Goal: Transaction & Acquisition: Subscribe to service/newsletter

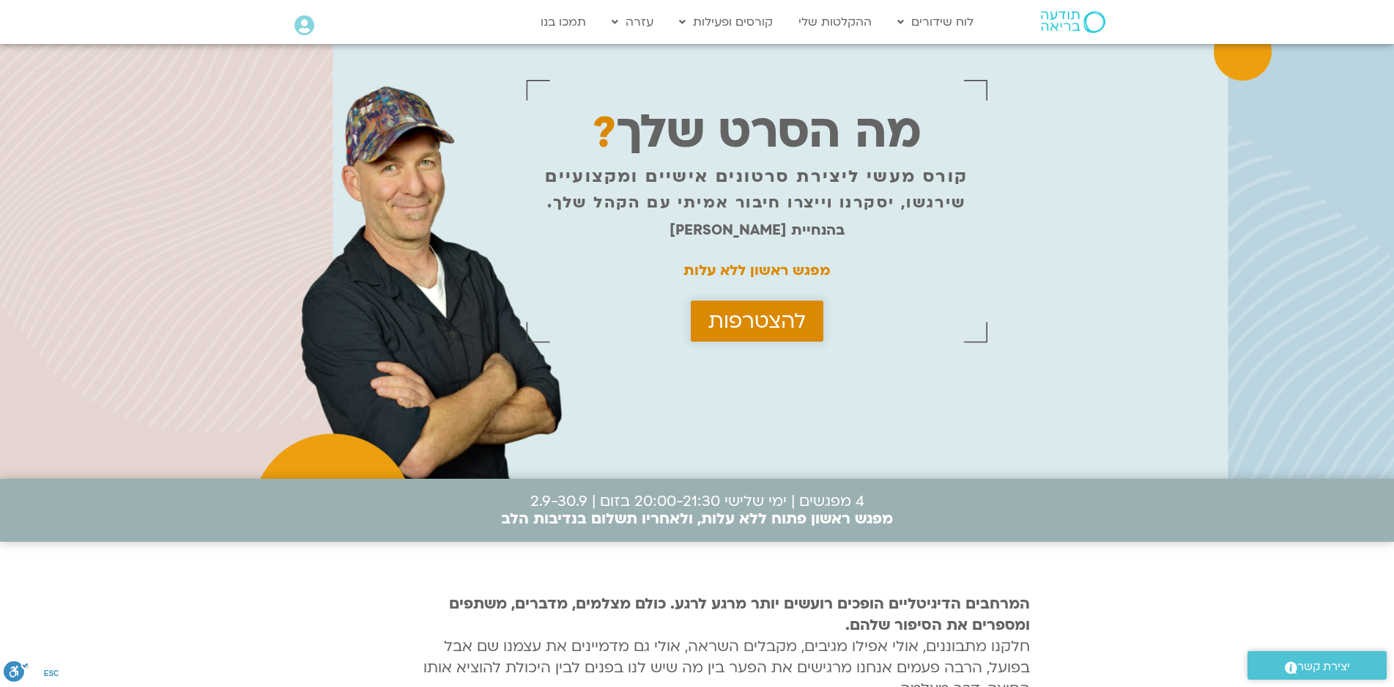
click at [739, 317] on span "להצטרפות" at bounding box center [757, 320] width 97 height 23
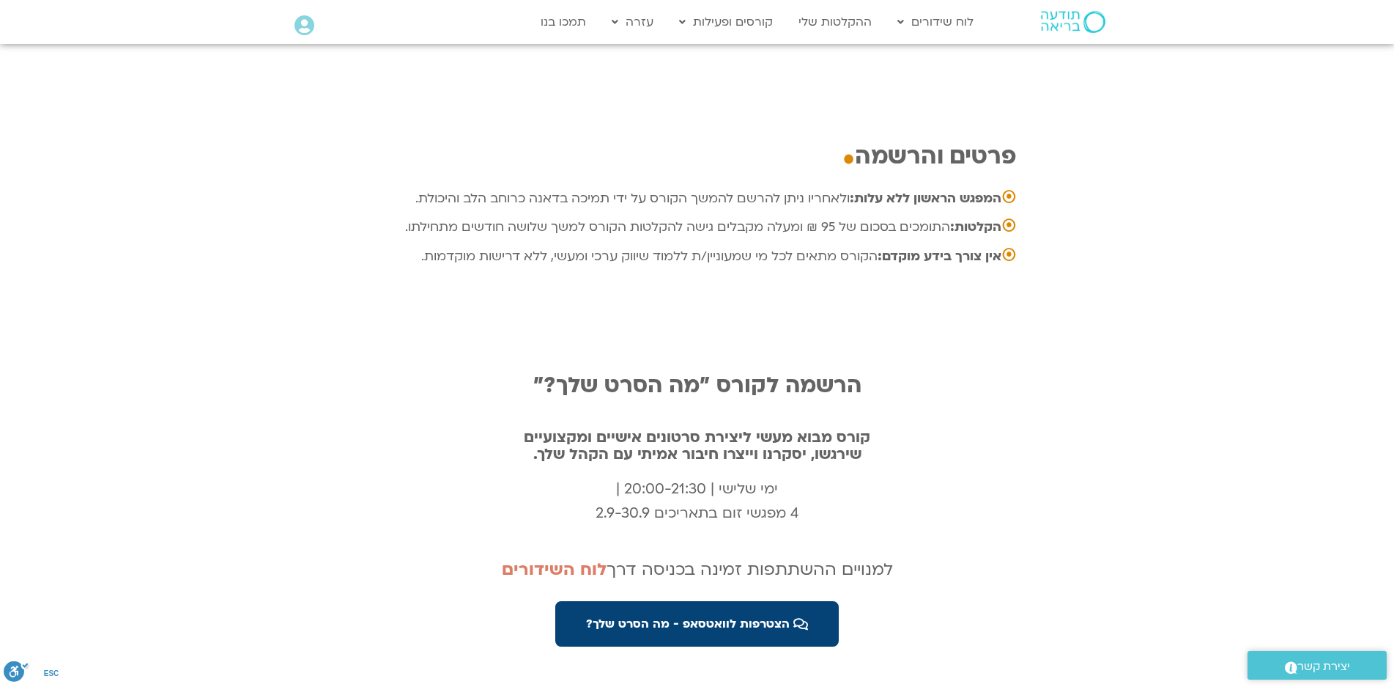
scroll to position [4881, 0]
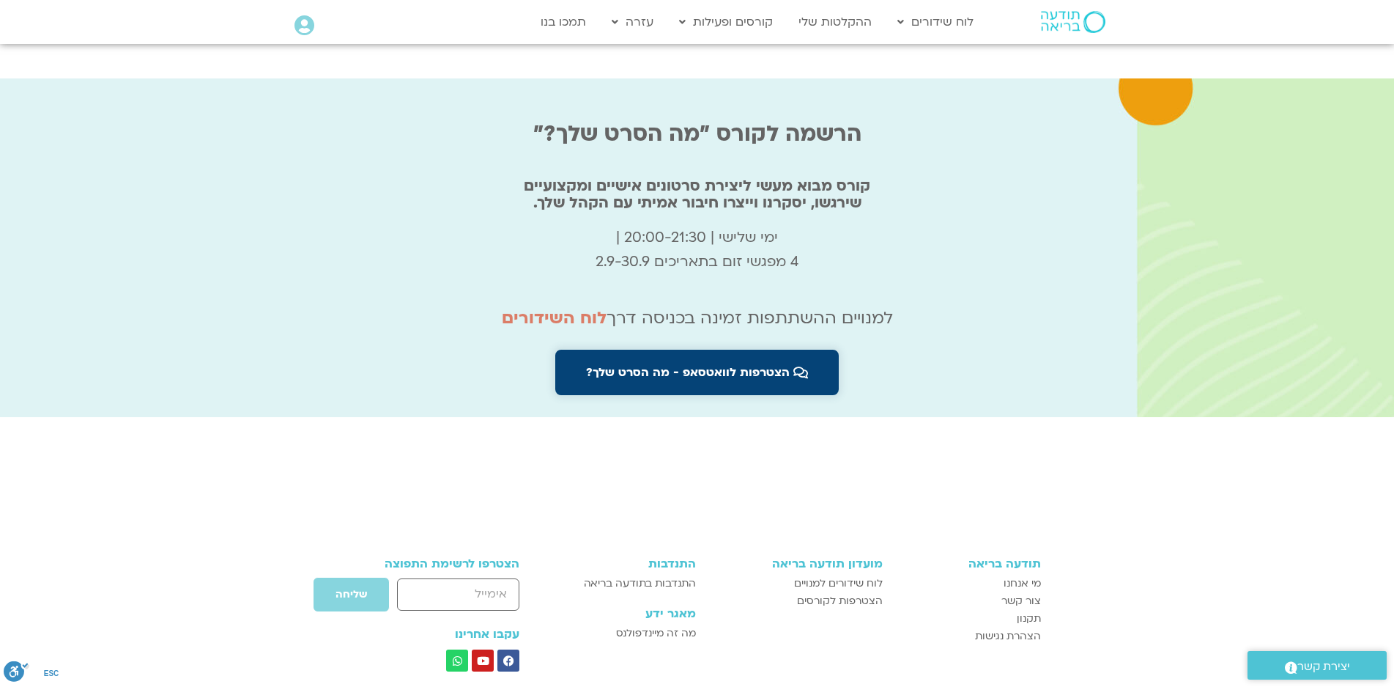
click at [689, 366] on span "הצטרפות לוואטסאפ - מה הסרט שלך?" at bounding box center [688, 372] width 204 height 13
